Goal: Navigation & Orientation: Find specific page/section

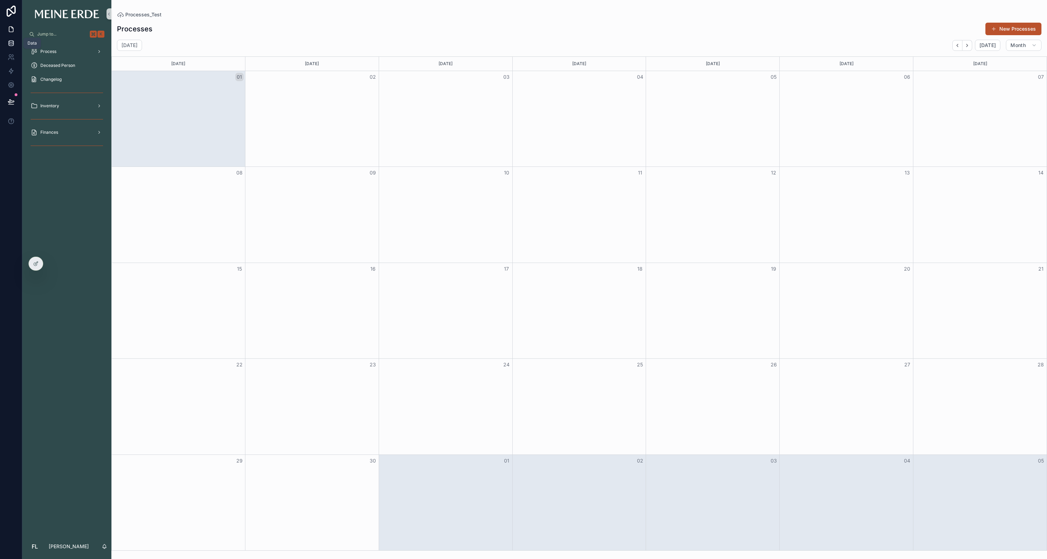
click at [10, 45] on icon at bounding box center [11, 43] width 7 height 7
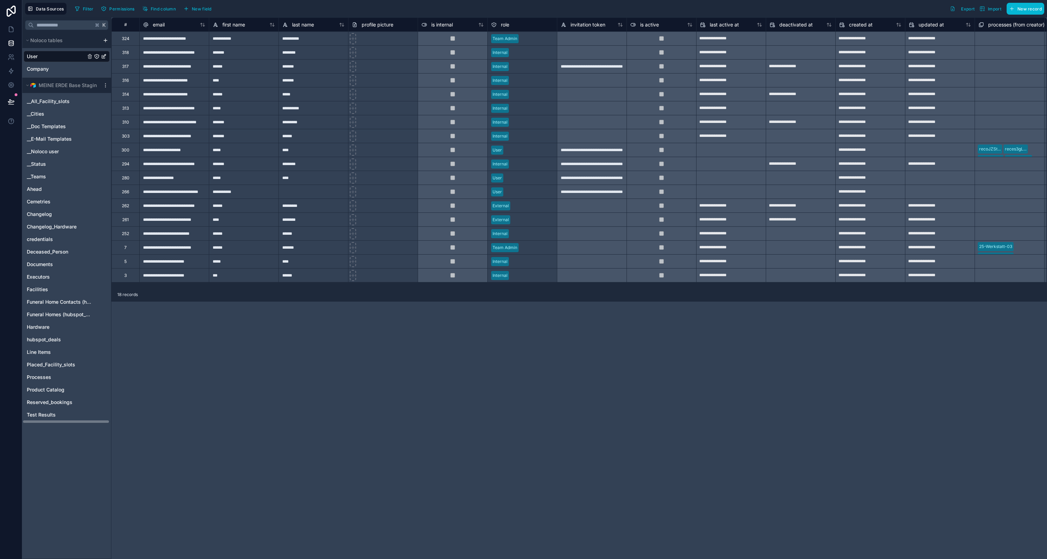
click at [105, 88] on div "MEINE ERDE Base Staging" at bounding box center [66, 85] width 89 height 15
click at [108, 86] on icon "scrollable content" at bounding box center [106, 86] width 6 height 6
click at [130, 109] on span "Queue data sync" at bounding box center [144, 111] width 50 height 6
click at [6, 32] on link at bounding box center [11, 29] width 22 height 14
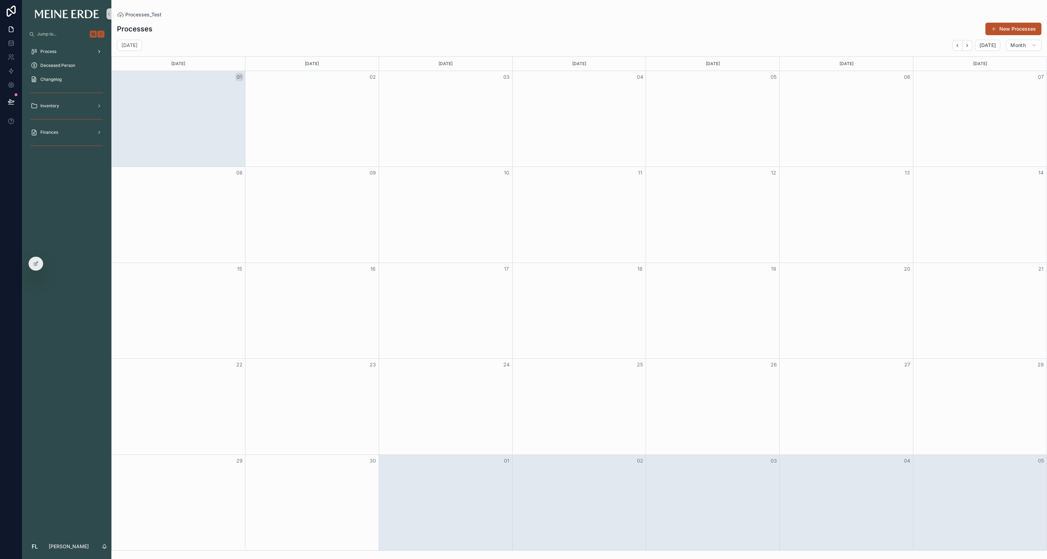
click at [48, 52] on span "Process" at bounding box center [48, 52] width 16 height 6
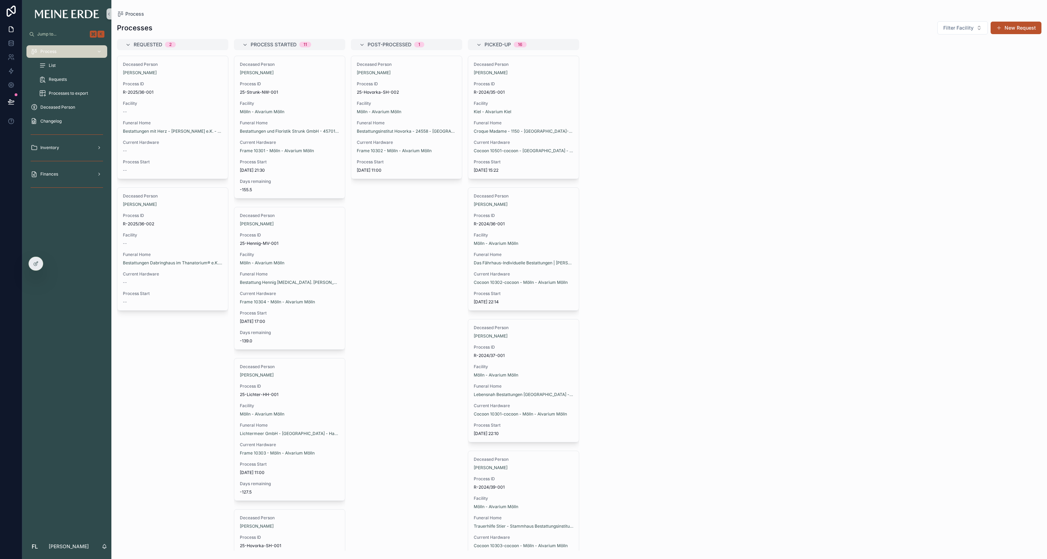
click at [53, 69] on div "List" at bounding box center [71, 65] width 64 height 11
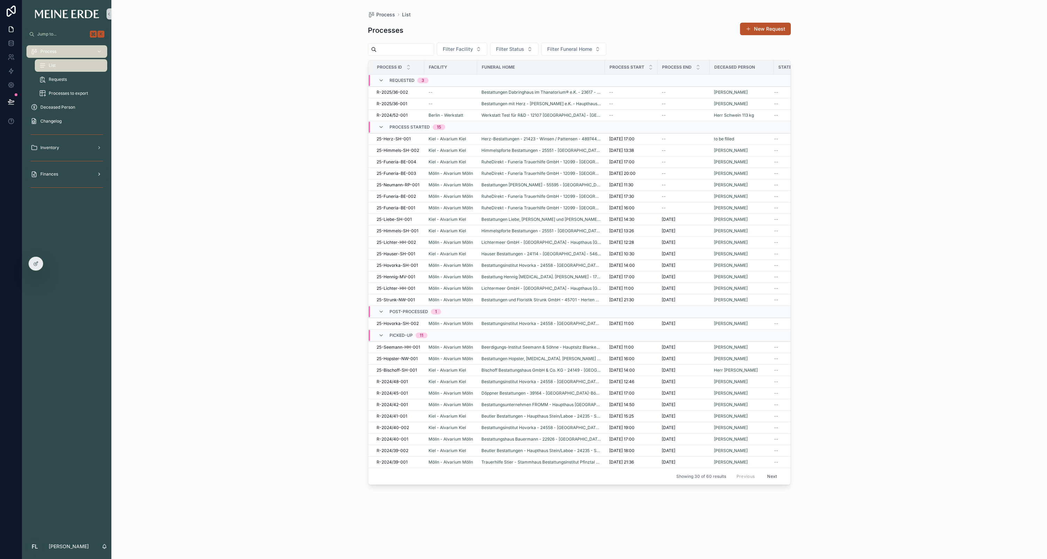
click at [88, 176] on div "Finances" at bounding box center [67, 173] width 72 height 11
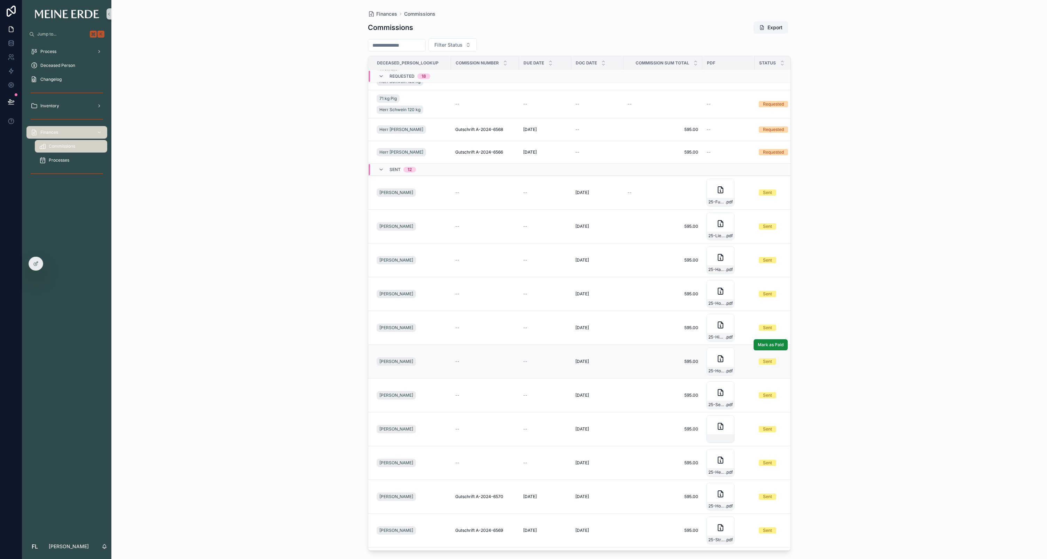
scroll to position [361, 0]
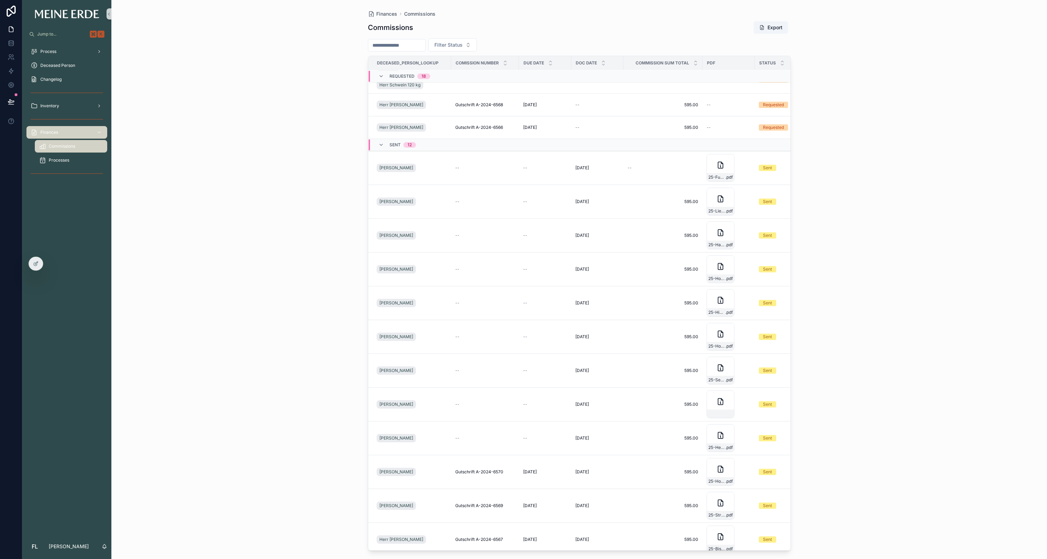
click at [62, 161] on span "Processes" at bounding box center [59, 160] width 21 height 6
